Goal: Information Seeking & Learning: Find specific page/section

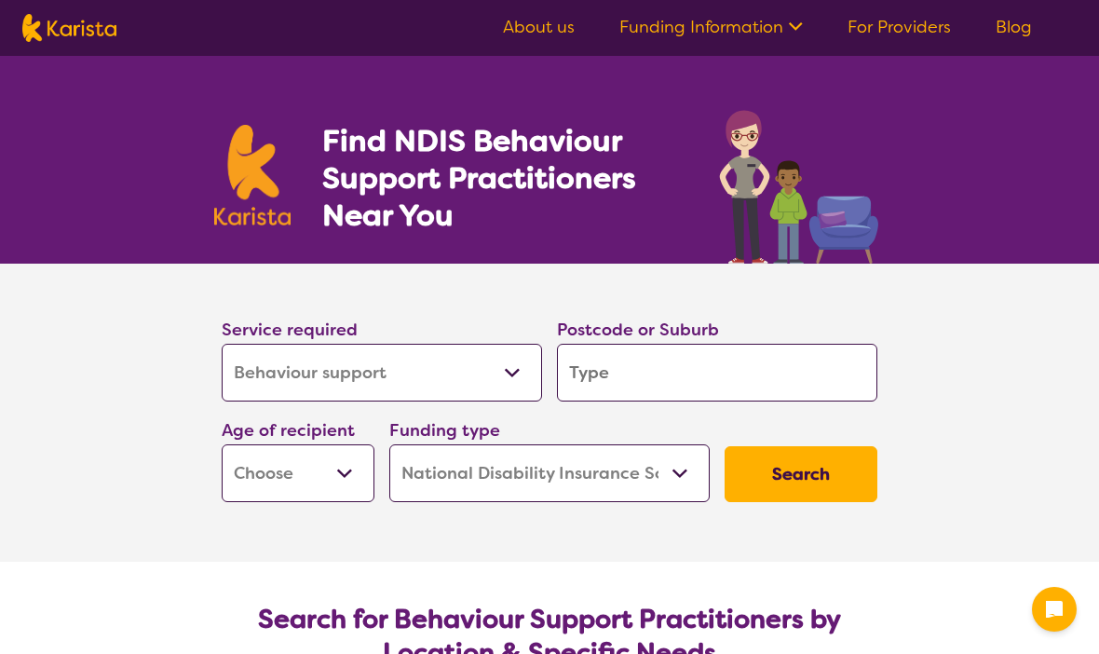
select select "Behaviour support"
select select "NDIS"
select select "Behaviour support"
select select "NDIS"
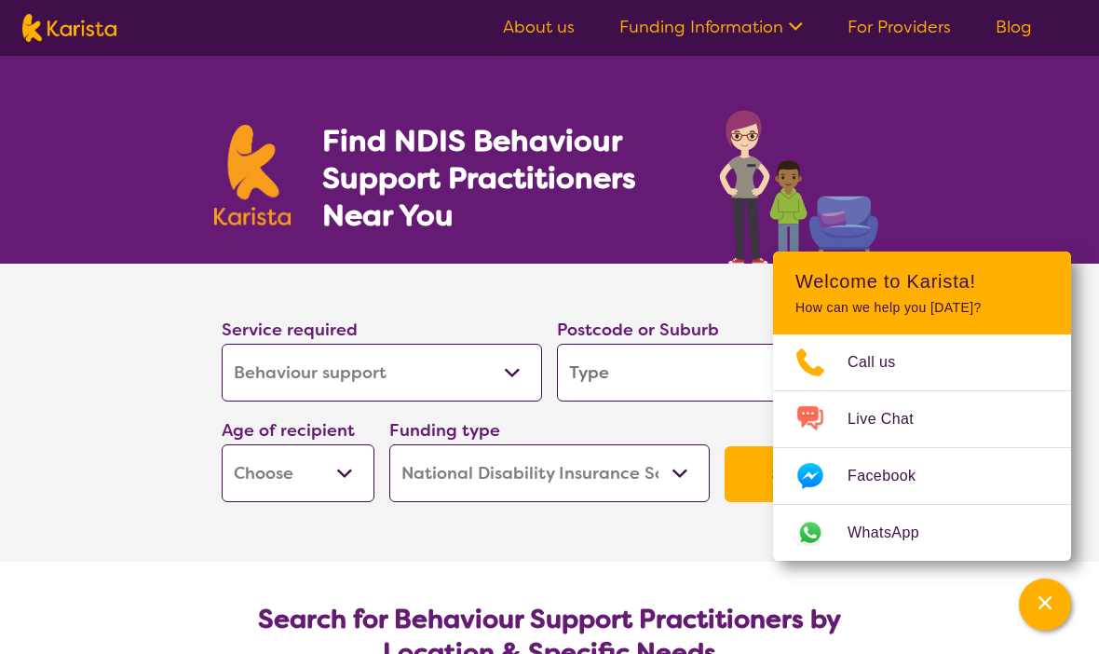
click at [1049, 593] on icon "Channel Menu" at bounding box center [1044, 602] width 19 height 19
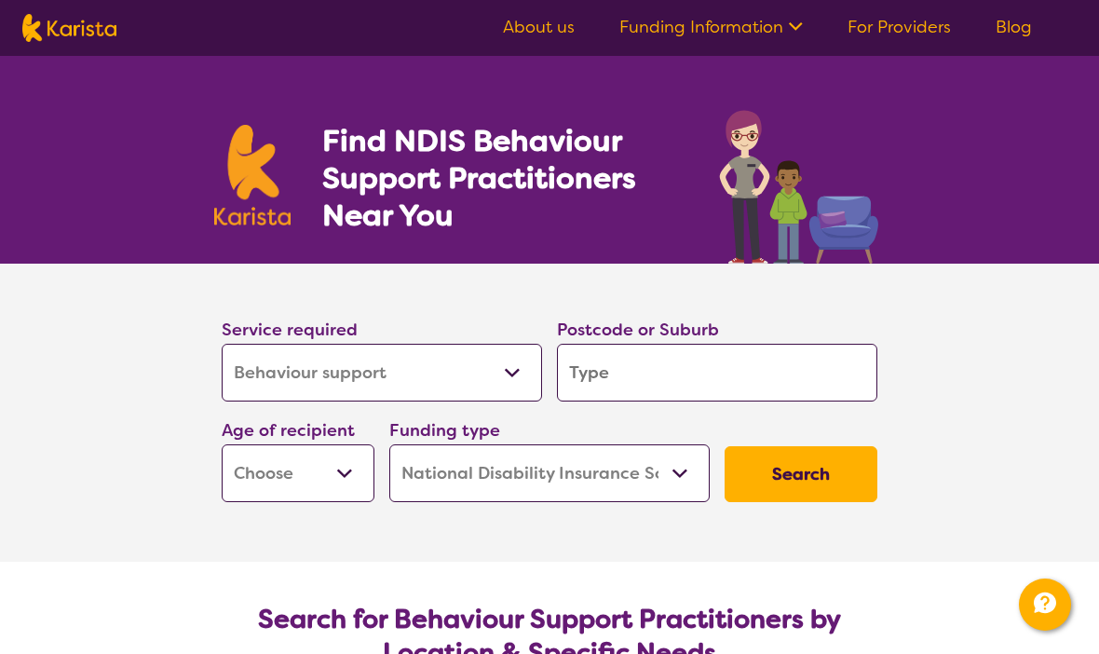
click at [656, 370] on input "search" at bounding box center [717, 373] width 320 height 58
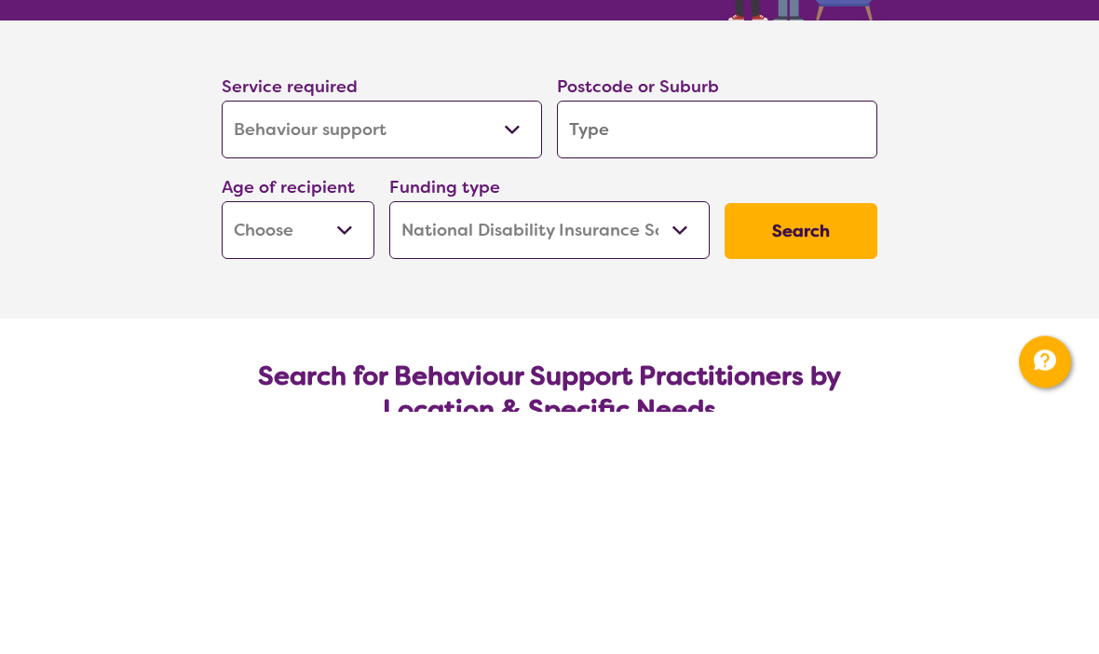
type input "Y"
type input "6"
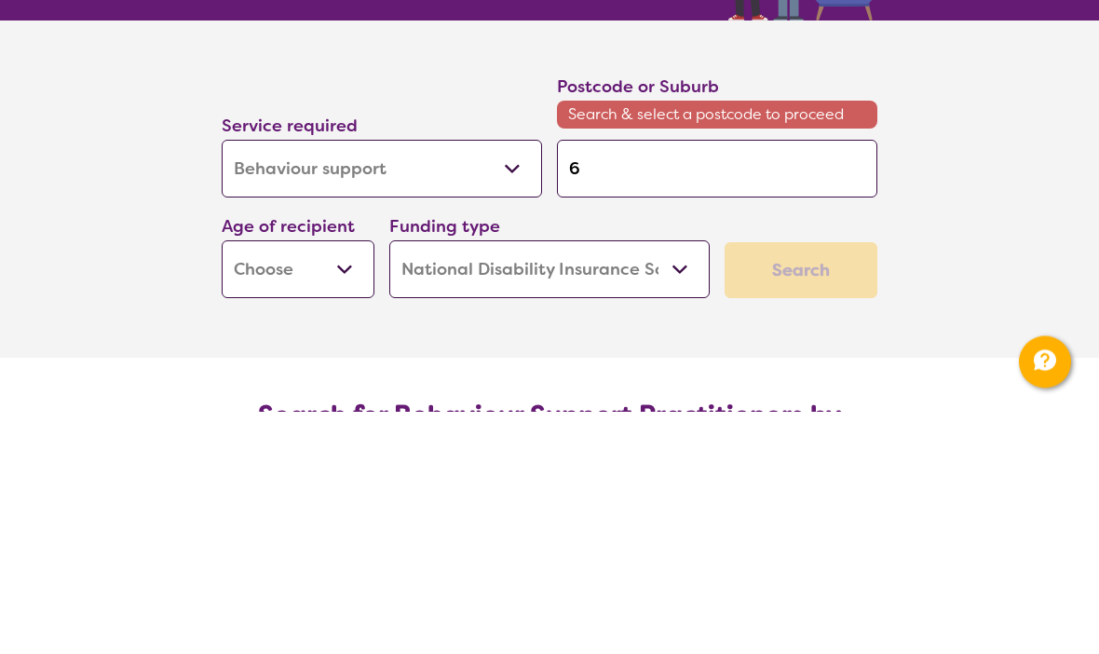
type input "60"
type input "605"
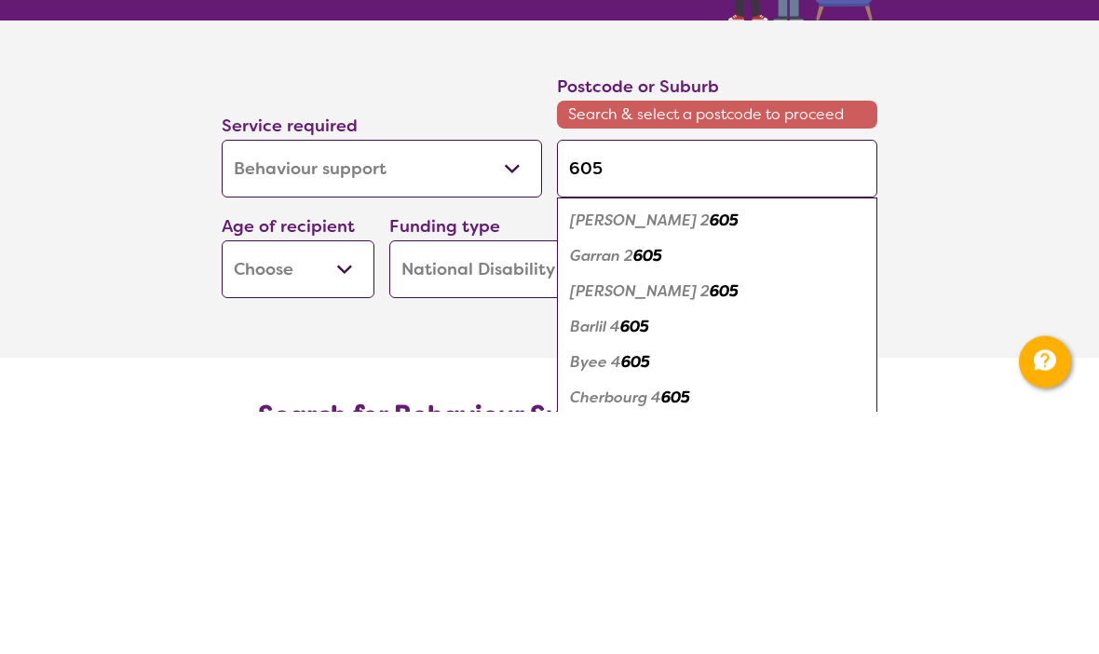
type input "6058"
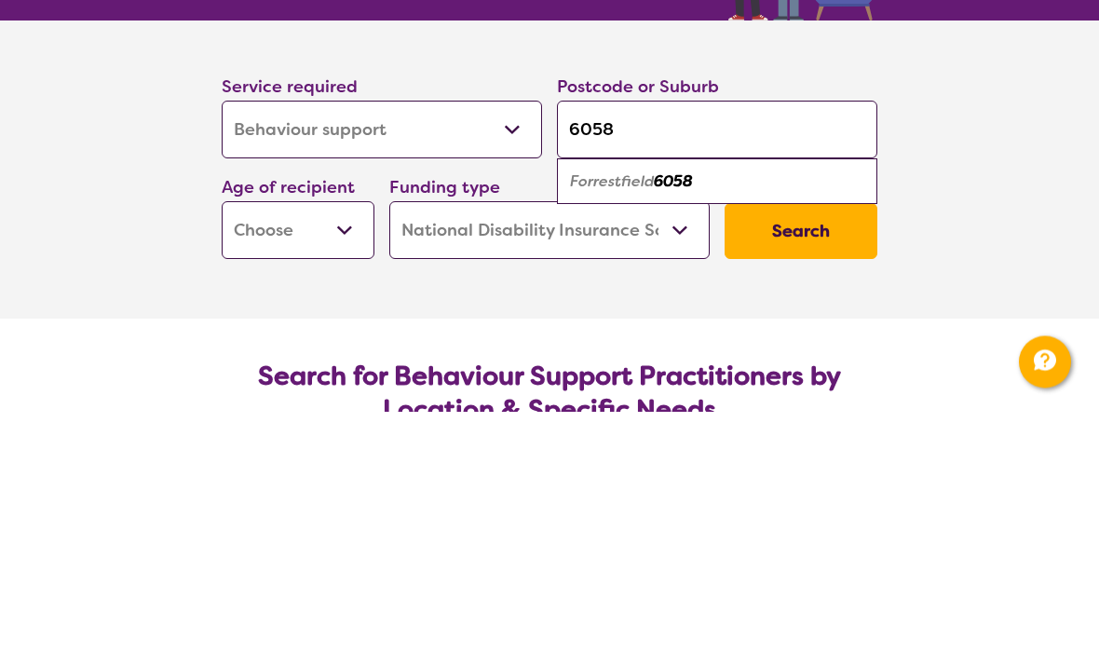
type input "6058"
click at [676, 414] on em "6058" at bounding box center [673, 424] width 39 height 20
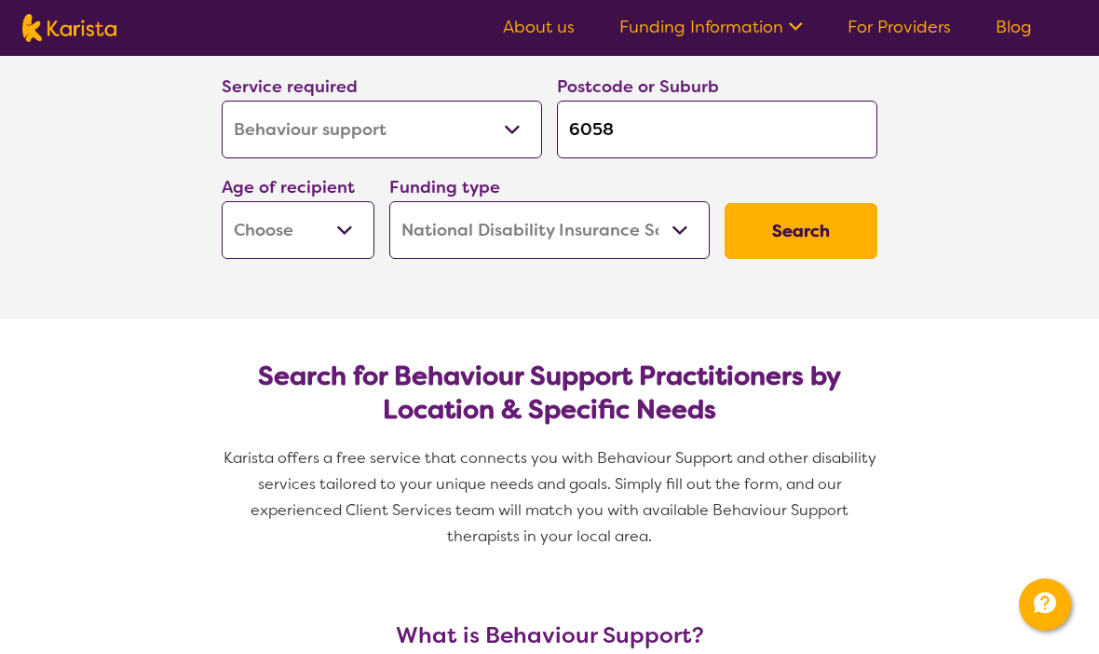
click at [348, 243] on select "Early Childhood - 0 to 9 Child - 10 to 11 Adolescent - 12 to 17 Adult - 18 to 6…" at bounding box center [298, 230] width 153 height 58
select select "AS"
click at [674, 249] on select "Home Care Package (HCP) National Disability Insurance Scheme (NDIS) I don't know" at bounding box center [549, 230] width 320 height 58
select select
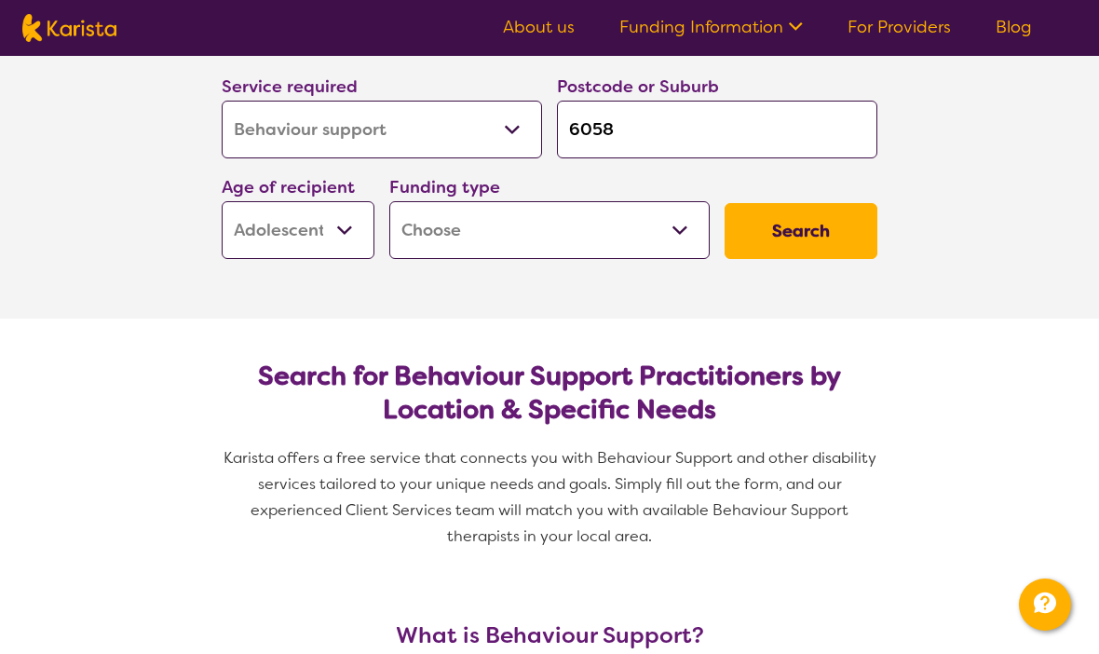
select select
click at [807, 235] on button "Search" at bounding box center [800, 231] width 153 height 56
click at [678, 239] on select "Home Care Package (HCP) National Disability Insurance Scheme (NDIS) I don't know" at bounding box center [549, 230] width 320 height 58
select select "i-don-t-know"
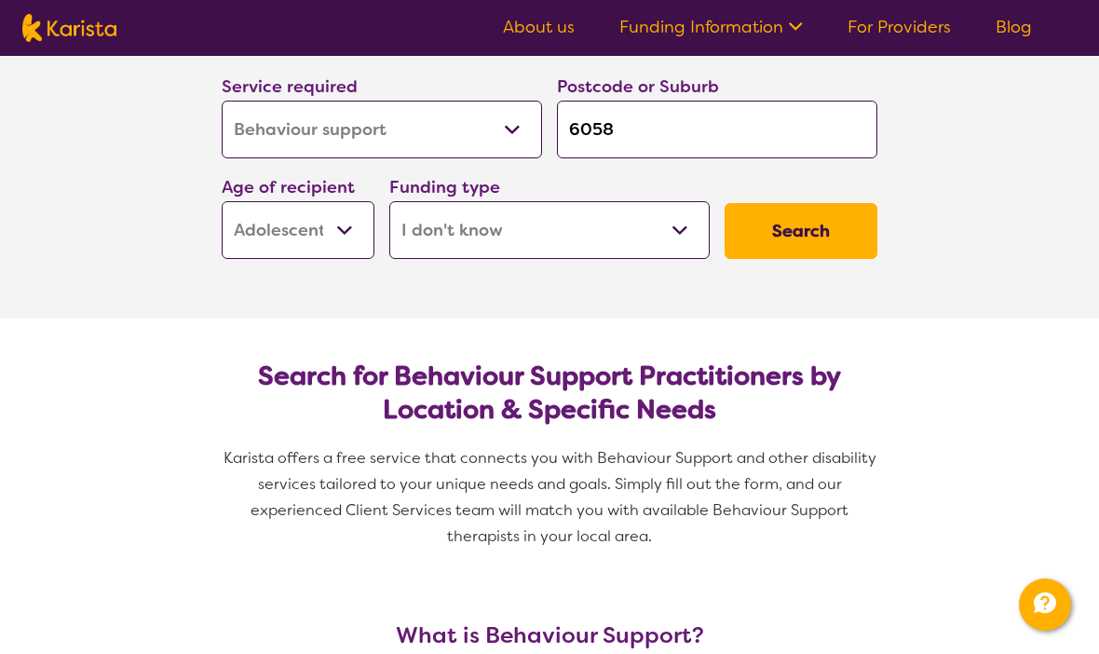
click at [808, 228] on button "Search" at bounding box center [800, 231] width 153 height 56
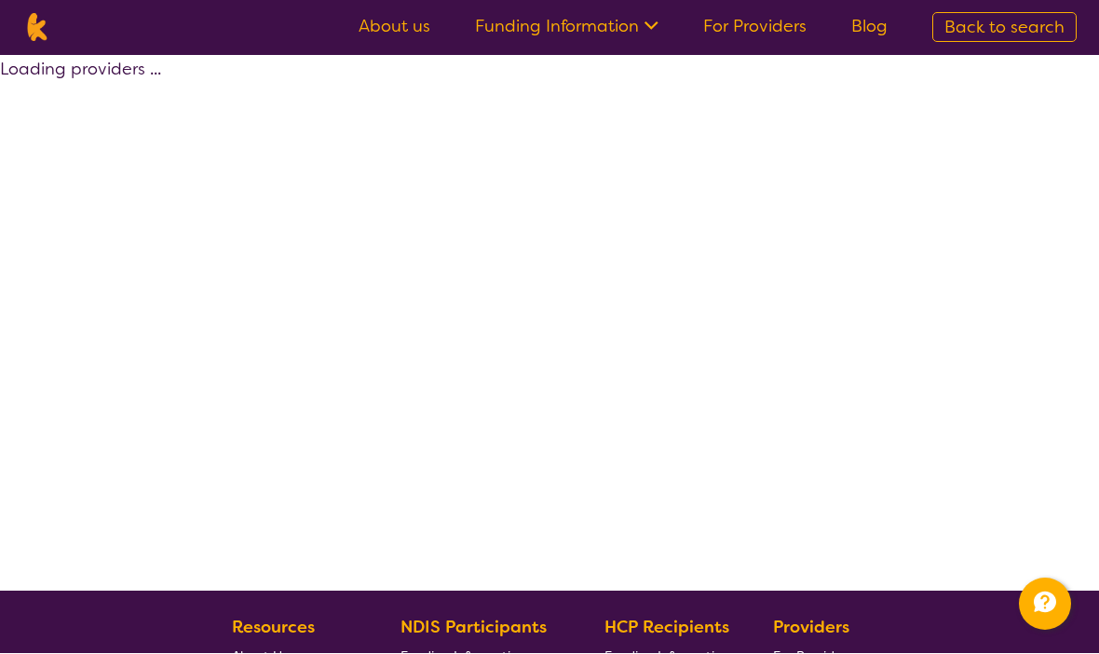
scroll to position [1, 0]
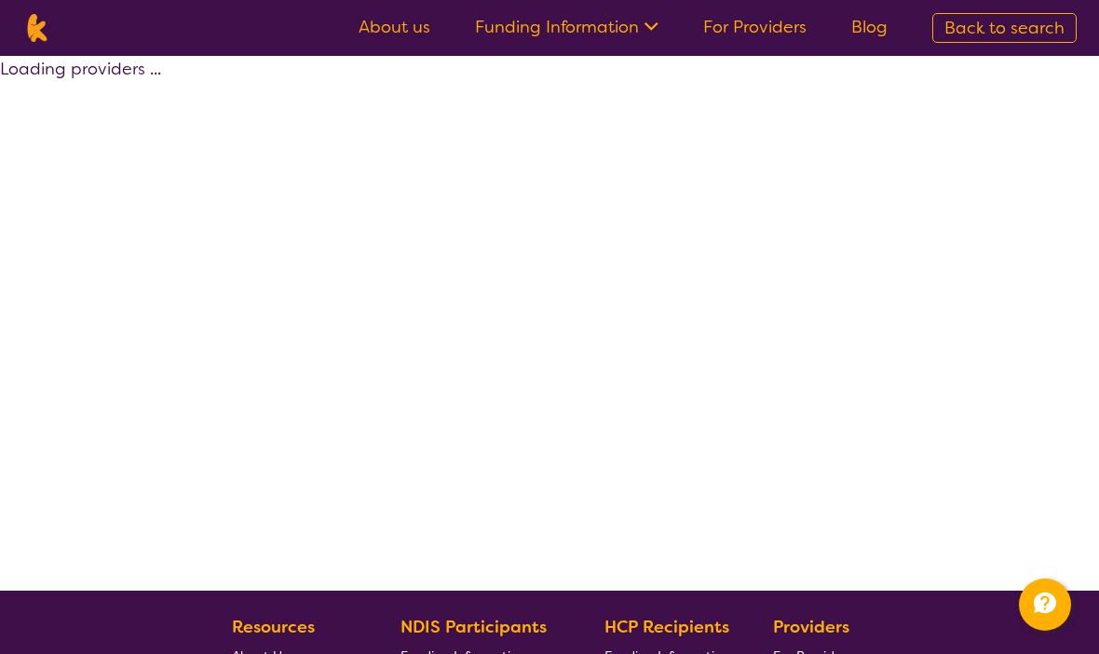
select select "Behaviour support"
select select "AS"
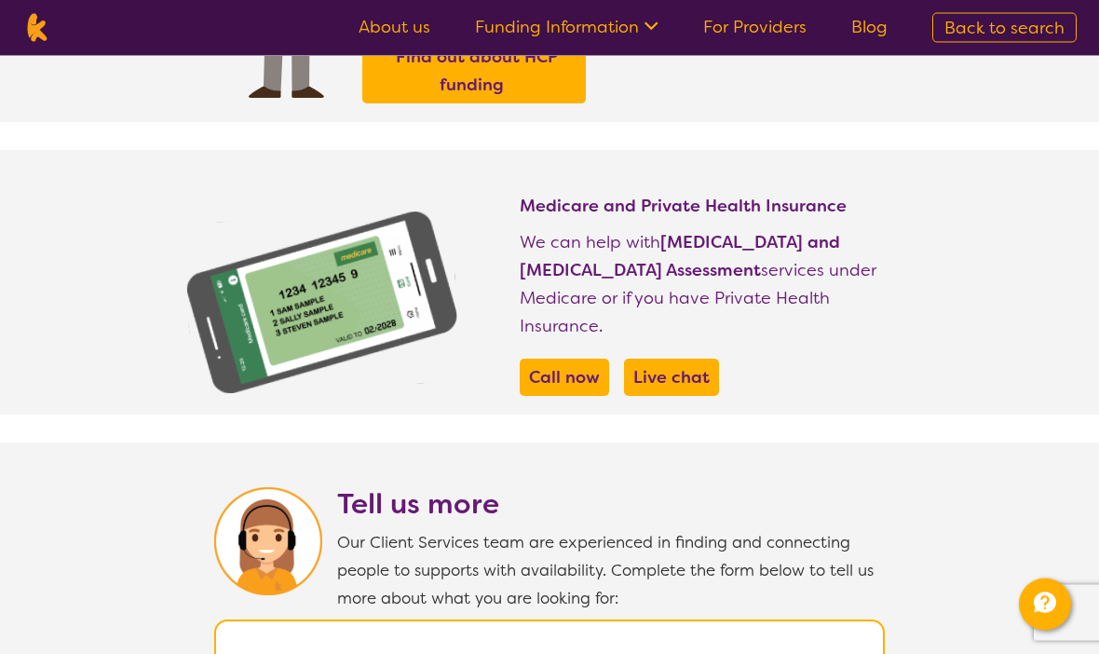
scroll to position [816, 0]
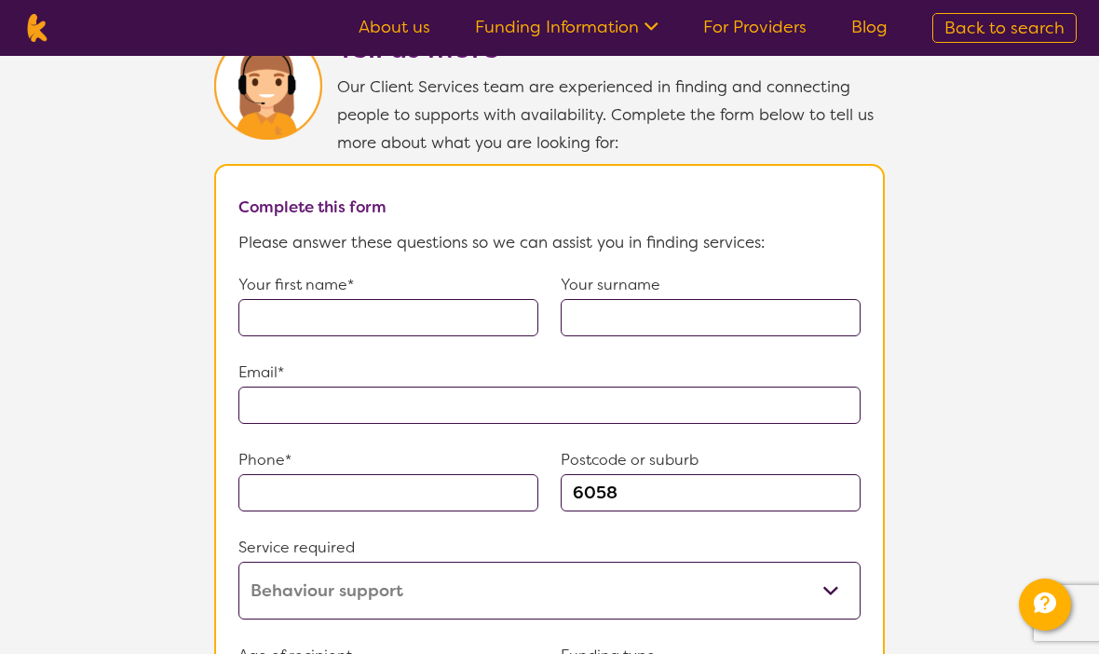
select select "Behaviour support"
select select "AS"
select select "NDIS"
select select "Behaviour support"
select select "AS"
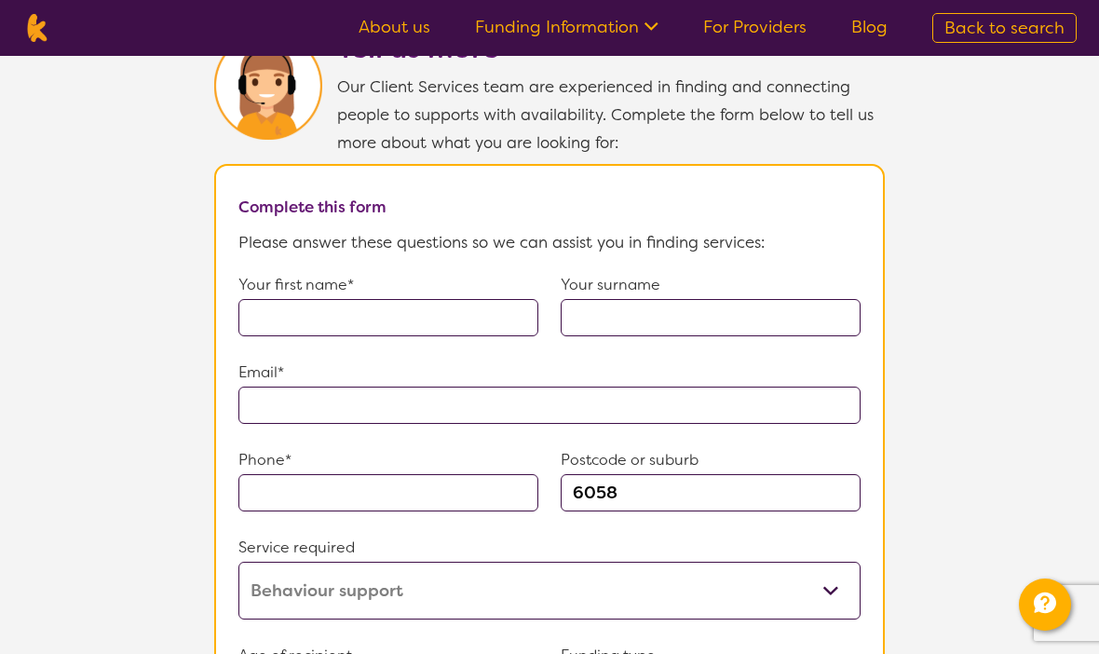
select select "NDIS"
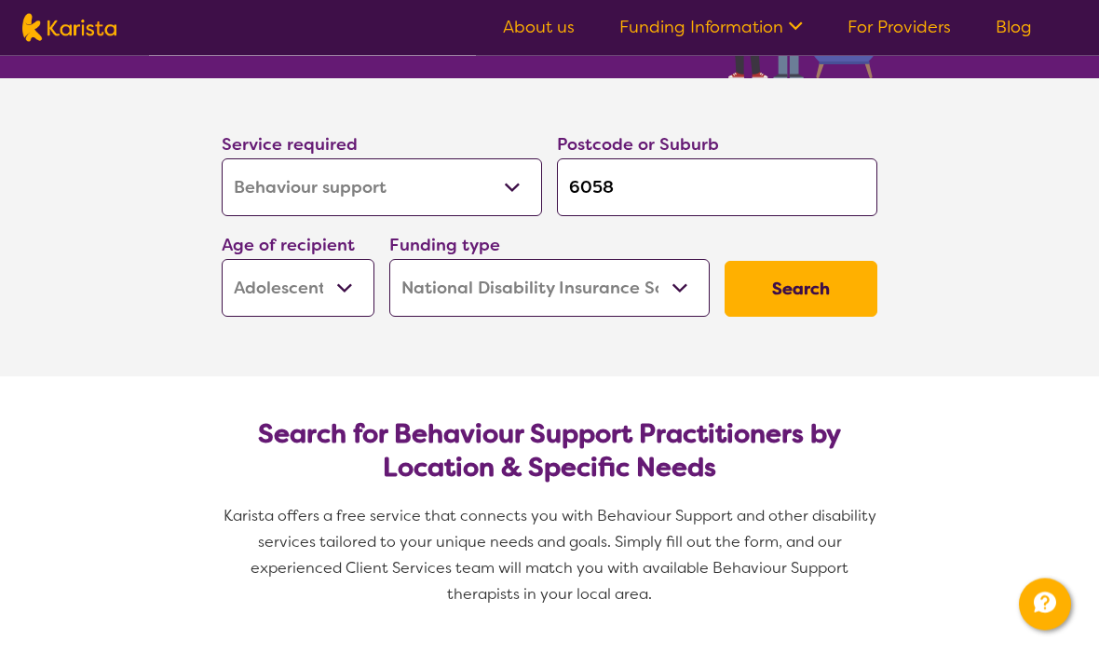
scroll to position [167, 0]
